Goal: Information Seeking & Learning: Check status

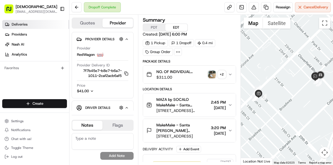
click at [40, 23] on link "Deliveries" at bounding box center [35, 24] width 67 height 9
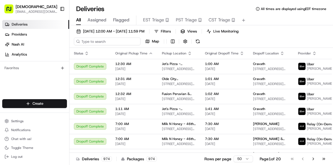
click at [101, 42] on input at bounding box center [107, 42] width 67 height 8
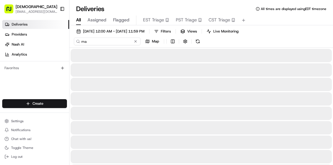
type input "m"
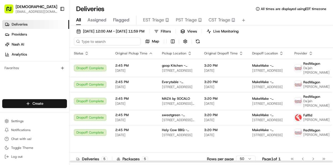
type input "m"
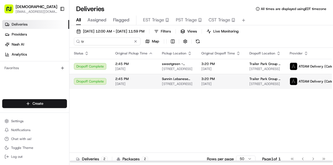
type input "t"
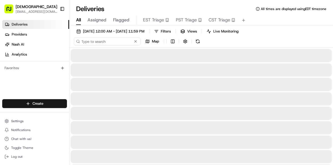
type input "t"
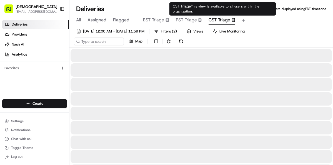
click at [220, 20] on span "CST Triage" at bounding box center [220, 20] width 22 height 7
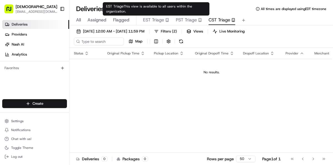
click at [150, 22] on span "EST Triage" at bounding box center [153, 20] width 21 height 7
